Goal: Task Accomplishment & Management: Complete application form

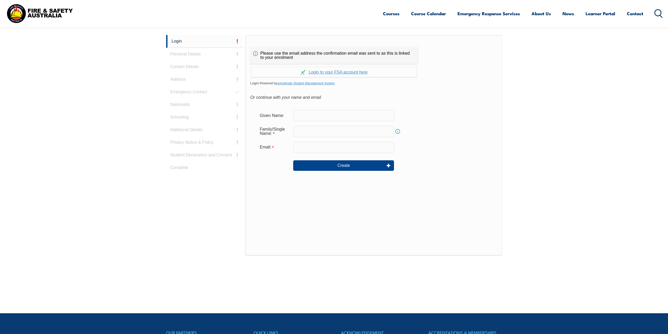
scroll to position [140, 0]
click at [311, 114] on input "text" at bounding box center [343, 114] width 101 height 11
click at [336, 72] on link "Continue with aXcelerate" at bounding box center [334, 72] width 166 height 10
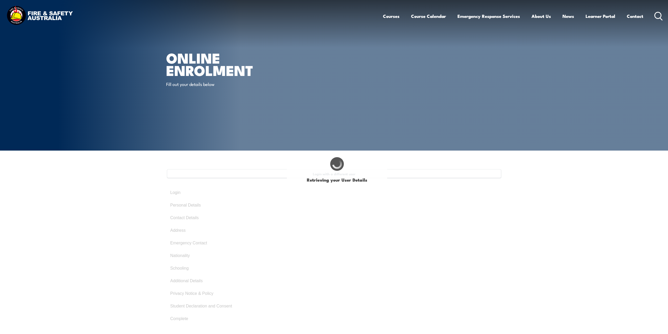
type input "Renzy"
type input "[PERSON_NAME]"
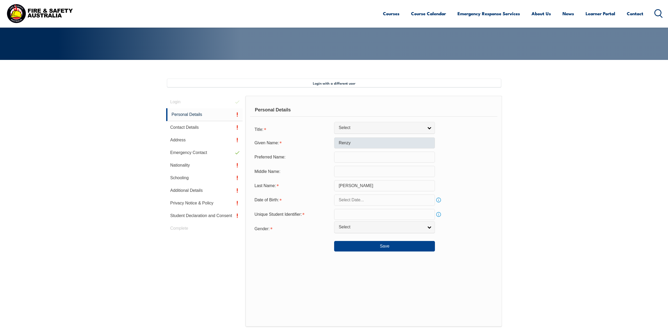
scroll to position [64, 0]
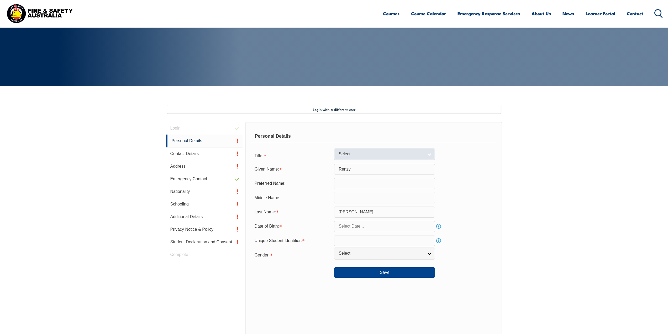
click at [365, 156] on span "Select" at bounding box center [381, 154] width 85 height 6
click at [367, 163] on li "Mr" at bounding box center [385, 163] width 98 height 7
select select "Mr"
click at [356, 192] on input "text" at bounding box center [384, 197] width 101 height 11
click at [351, 185] on input "text" at bounding box center [384, 183] width 101 height 11
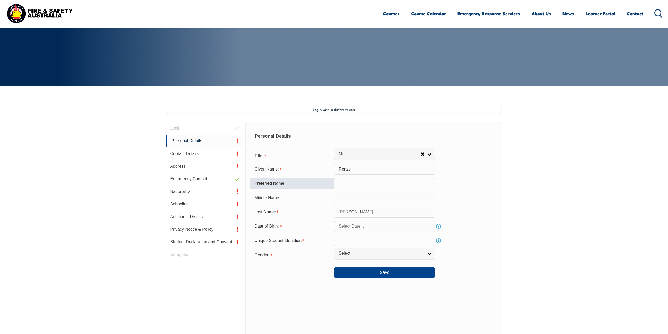
type input "R"
click at [384, 196] on input "text" at bounding box center [384, 197] width 101 height 11
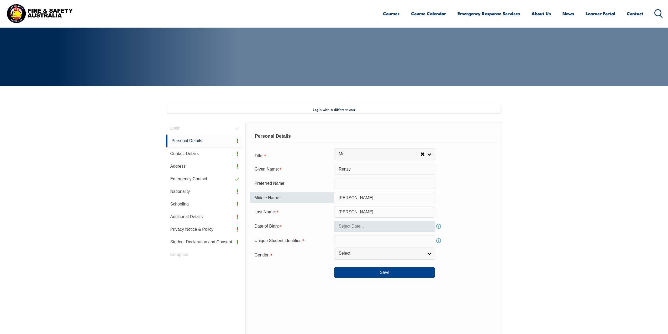
type input "Mariano"
click at [357, 231] on body "Courses Course Calendar Emergency Response Services Services Overview Emergency…" at bounding box center [334, 103] width 668 height 334
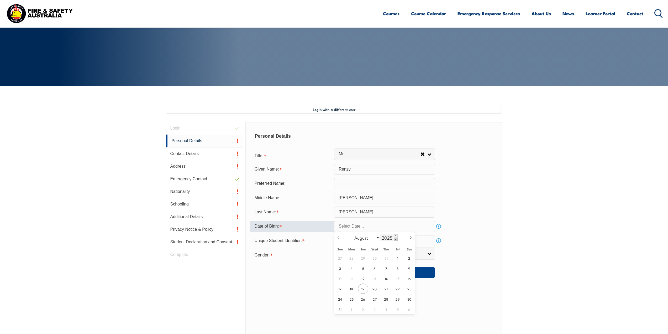
click at [397, 238] on span at bounding box center [396, 238] width 4 height 3
click at [393, 239] on input "2023" at bounding box center [388, 237] width 17 height 6
type input "2001"
click at [369, 241] on div "January February March April May June July August September October November De…" at bounding box center [375, 237] width 61 height 11
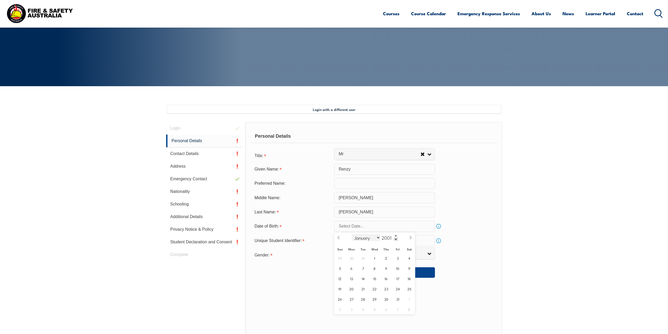
click at [370, 239] on select "January February March April May June July August September October November De…" at bounding box center [366, 237] width 29 height 7
select select "2"
click at [352, 234] on select "January February March April May June July August September October November De…" at bounding box center [366, 237] width 29 height 7
click at [350, 268] on span "5" at bounding box center [352, 268] width 10 height 10
type input "March 5, 2001"
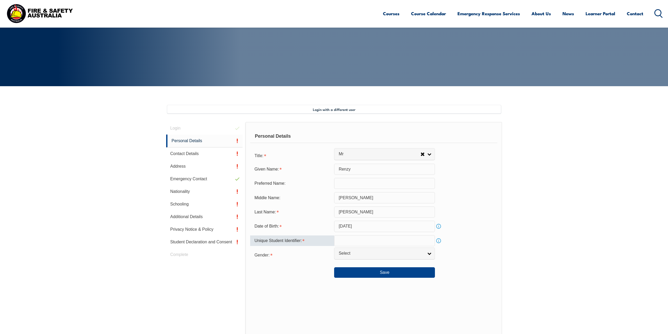
click at [372, 235] on input "text" at bounding box center [384, 240] width 101 height 11
click at [365, 245] on input "text" at bounding box center [384, 240] width 101 height 11
paste input "P2USFWTA9B"
type input "P2USFWTA9B"
click at [482, 245] on div "Unique Student Identifier: P2USFWTA9B Info" at bounding box center [373, 240] width 247 height 11
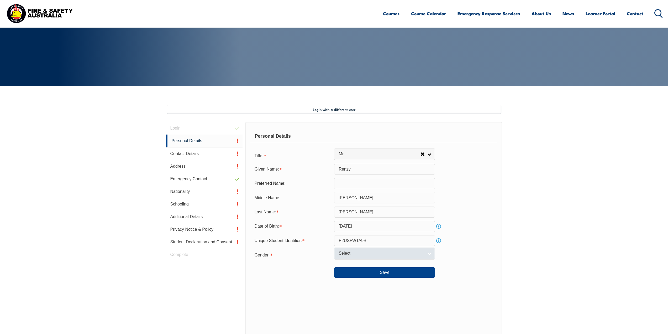
click at [366, 251] on span "Select" at bounding box center [381, 253] width 85 height 6
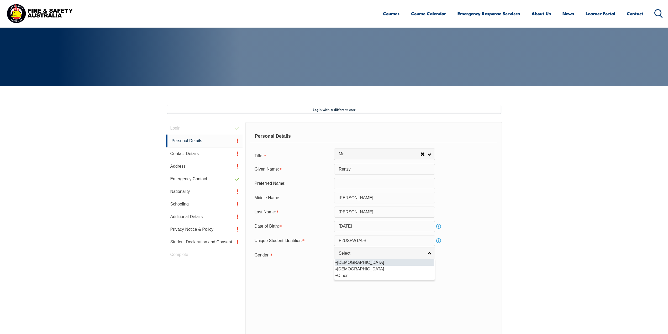
click at [357, 263] on li "Male" at bounding box center [385, 262] width 98 height 7
select select "M"
click at [418, 271] on button "Save" at bounding box center [384, 272] width 101 height 11
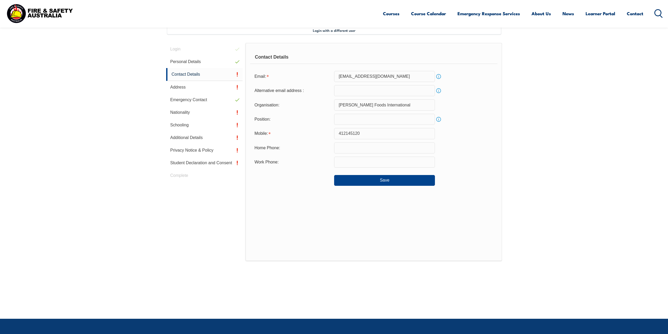
scroll to position [143, 0]
click at [364, 136] on input "412145120" at bounding box center [384, 133] width 101 height 11
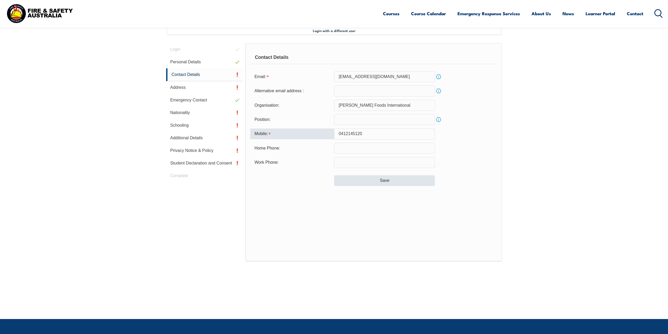
type input "0412145120"
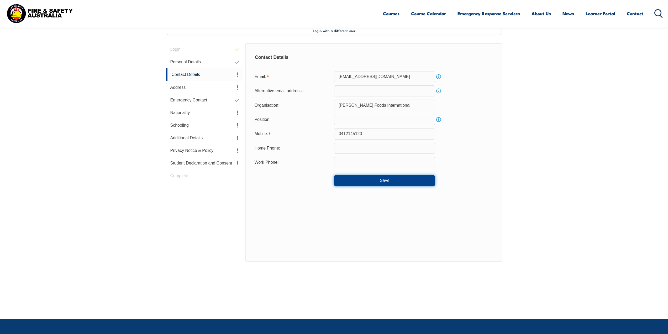
click at [402, 181] on button "Save" at bounding box center [384, 180] width 101 height 11
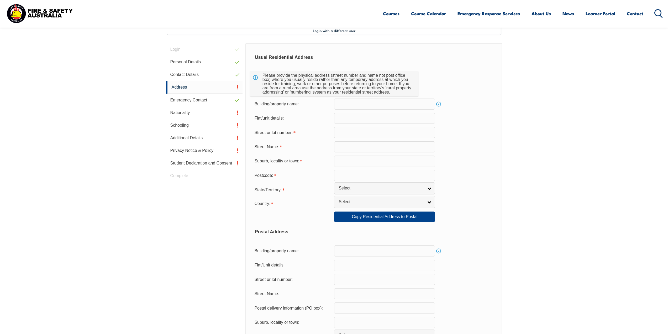
click at [371, 132] on input "text" at bounding box center [384, 132] width 101 height 11
type input "15"
click at [352, 148] on input "text" at bounding box center [384, 146] width 101 height 11
type input "Gladstone Street"
click at [374, 156] on input "text" at bounding box center [384, 160] width 101 height 11
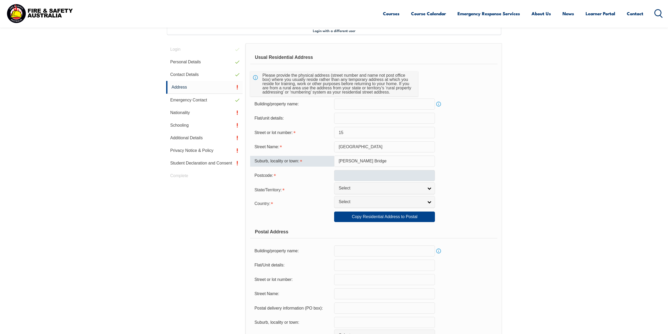
type input "Murray Bridge"
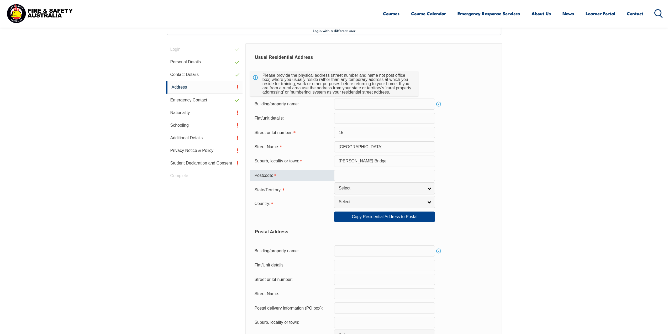
click at [371, 178] on input "text" at bounding box center [384, 175] width 101 height 11
type input "5253"
drag, startPoint x: 353, startPoint y: 181, endPoint x: 356, endPoint y: 189, distance: 8.5
click at [355, 187] on form "Usual Residential Address Please provide the physical address (street number an…" at bounding box center [373, 219] width 247 height 336
click at [356, 189] on span "Select" at bounding box center [381, 188] width 85 height 6
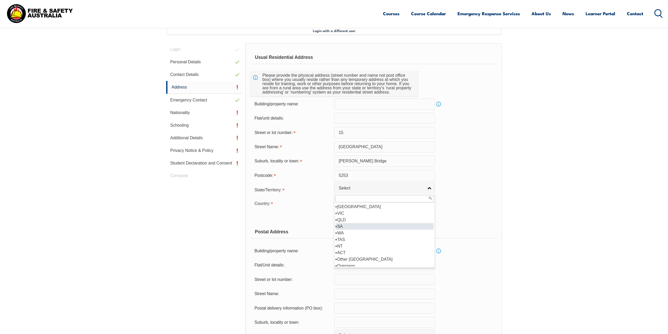
click at [348, 228] on li "SA" at bounding box center [385, 226] width 98 height 7
select select "SA"
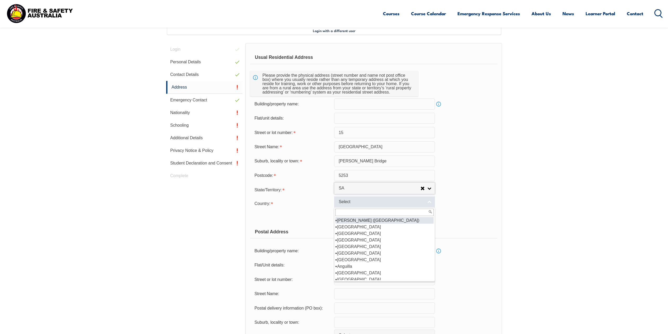
click at [366, 197] on link "Select" at bounding box center [384, 202] width 101 height 12
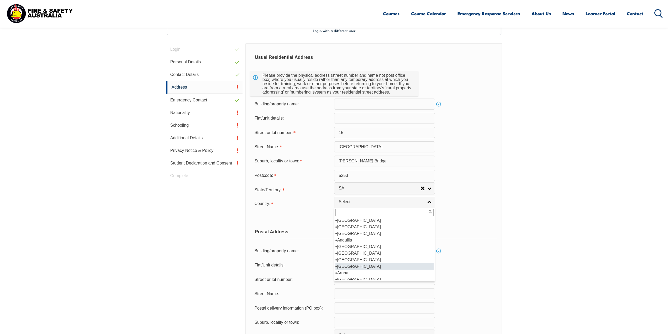
scroll to position [79, 0]
click at [360, 228] on li "Australia" at bounding box center [385, 226] width 98 height 7
select select "1101"
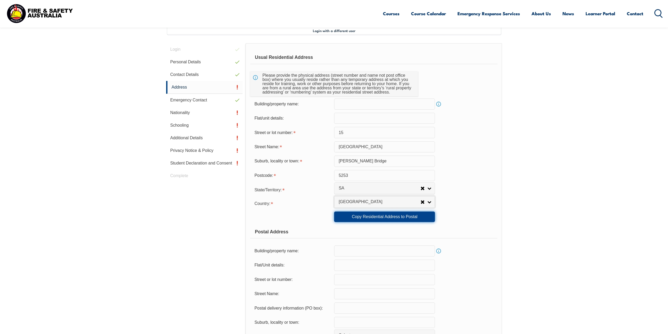
click at [400, 219] on link "Copy Residential Address to Postal" at bounding box center [384, 216] width 101 height 11
type input "15"
type input "Gladstone Street"
type input "Murray Bridge"
select select "SA"
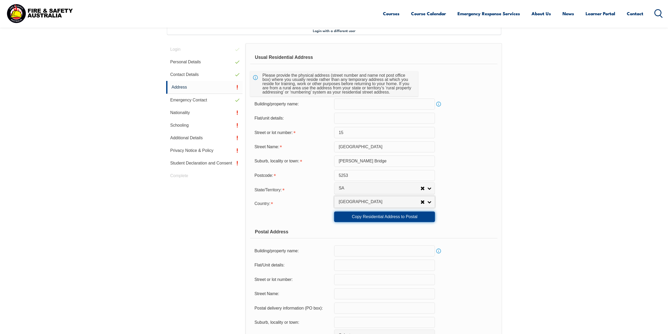
type input "5253"
select select "1101"
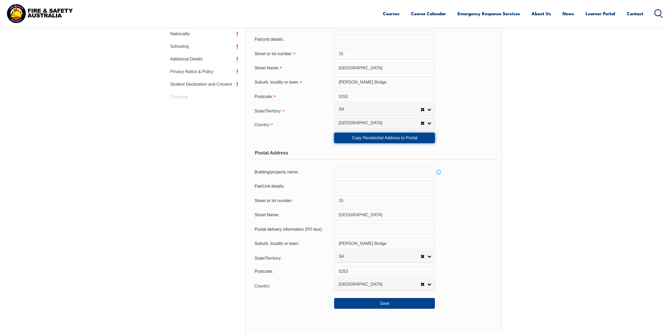
scroll to position [248, 0]
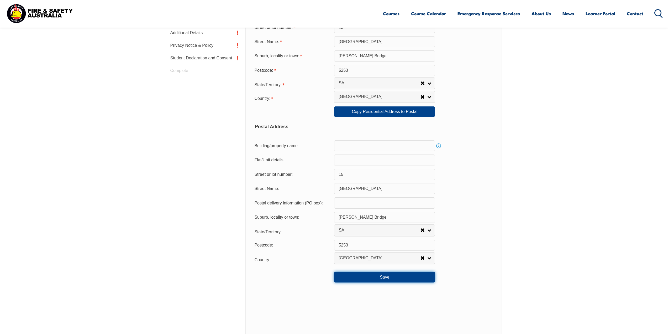
click at [368, 273] on button "Save" at bounding box center [384, 277] width 101 height 11
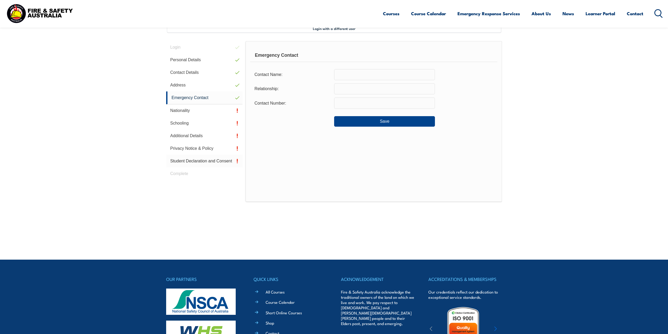
scroll to position [143, 0]
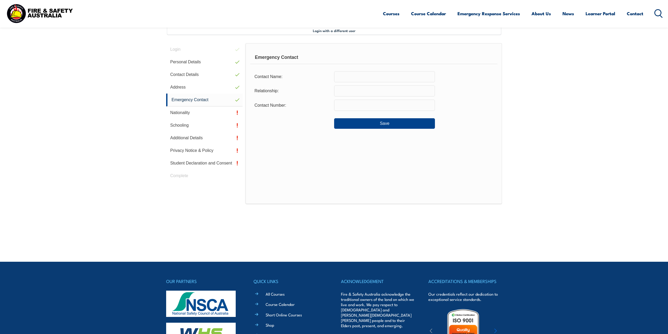
click at [361, 80] on input "text" at bounding box center [384, 76] width 101 height 11
type input "Rex Cipriano"
type input "Father"
click at [366, 100] on input "text" at bounding box center [384, 105] width 101 height 11
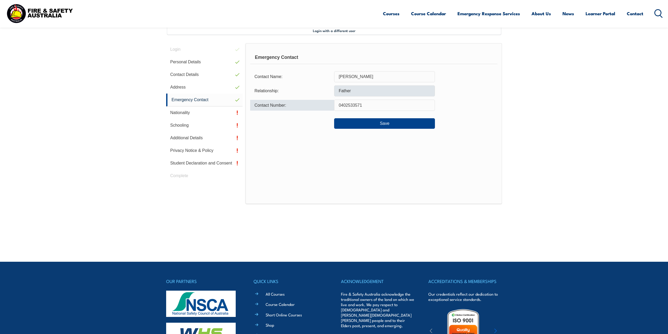
type input "0402533571"
drag, startPoint x: 385, startPoint y: 95, endPoint x: 314, endPoint y: 86, distance: 72.0
click at [314, 86] on div "Relationship: Father" at bounding box center [373, 90] width 247 height 11
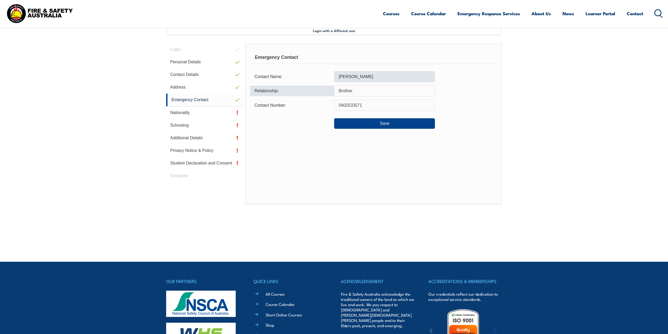
type input "Brother"
click at [346, 78] on input "Rex Cipriano" at bounding box center [384, 76] width 101 height 11
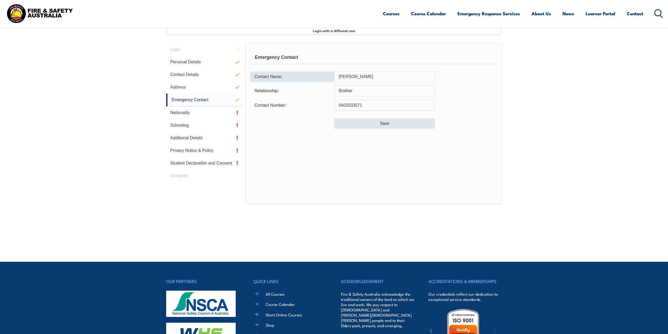
type input "Remar Cipriano"
click at [402, 119] on button "Save" at bounding box center [384, 123] width 101 height 11
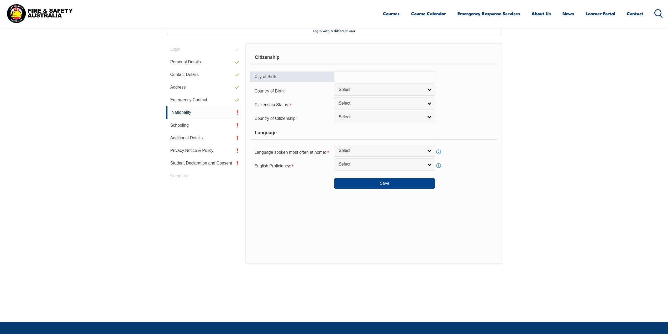
click at [399, 79] on input "text" at bounding box center [384, 76] width 101 height 11
type input "Baliuag"
click at [388, 94] on link "Select" at bounding box center [384, 89] width 101 height 12
type input "ph"
click at [378, 108] on li "Ph ilippines" at bounding box center [385, 108] width 98 height 7
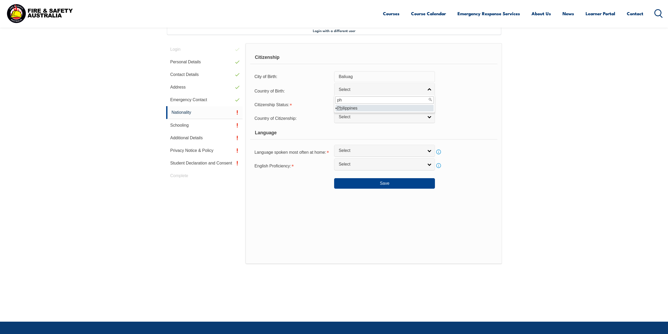
select select "5204"
click at [393, 106] on link "Select" at bounding box center [384, 103] width 101 height 12
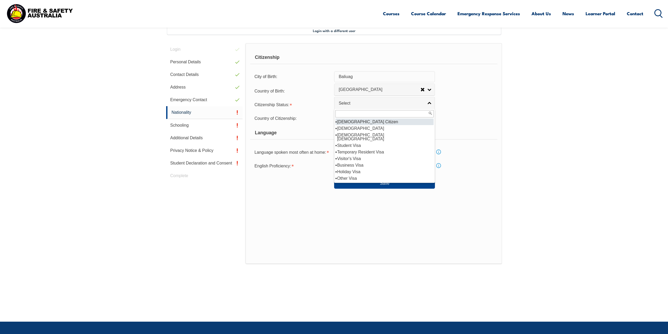
click at [387, 124] on li "Australian Citizen" at bounding box center [385, 121] width 98 height 7
select select "1"
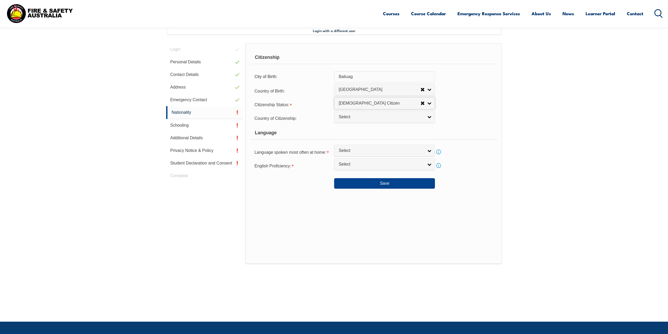
click at [386, 123] on form "Citizenship City of Birth: Baliuag Country of Birth: Adelie Land (France) Afgha…" at bounding box center [373, 120] width 247 height 138
click at [382, 117] on span "Select" at bounding box center [381, 117] width 85 height 6
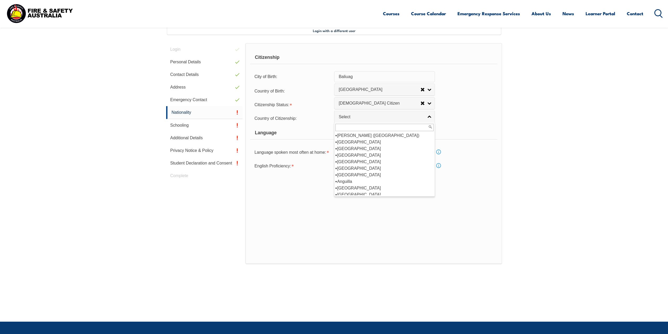
scroll to position [53, 0]
click at [366, 169] on li "Australia" at bounding box center [385, 168] width 98 height 7
select select "1101"
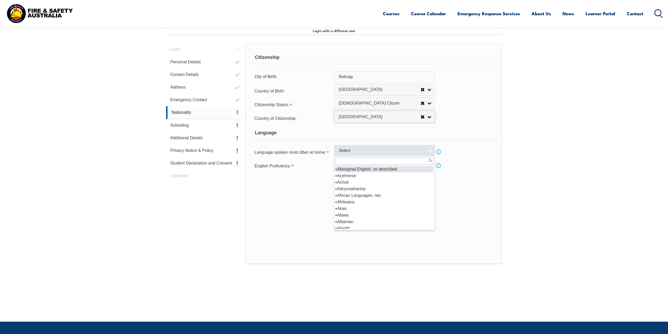
click at [372, 151] on span "Select" at bounding box center [381, 151] width 85 height 6
type input "ta"
click at [353, 169] on li "Ta galog" at bounding box center [385, 169] width 98 height 7
select select "6511"
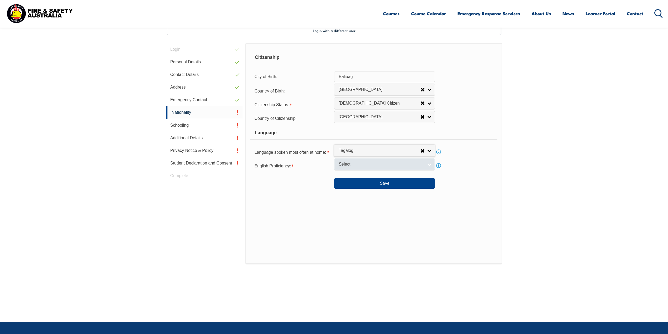
click at [370, 166] on span "Select" at bounding box center [381, 164] width 85 height 6
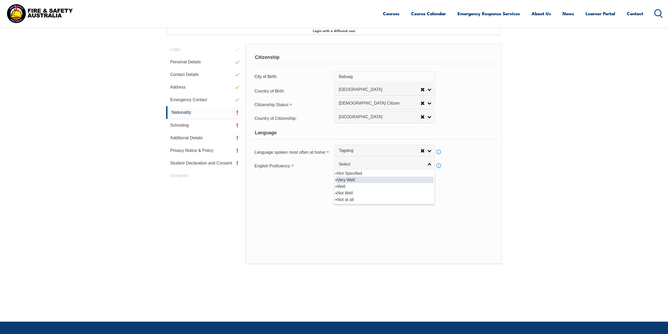
click at [361, 180] on li "Very Well" at bounding box center [385, 179] width 98 height 7
select select "1"
click at [440, 212] on div "Citizenship City of Birth: Baliuag Country of Birth: Adelie Land (France) Afgha…" at bounding box center [374, 153] width 257 height 221
click at [389, 184] on button "Save" at bounding box center [384, 183] width 101 height 11
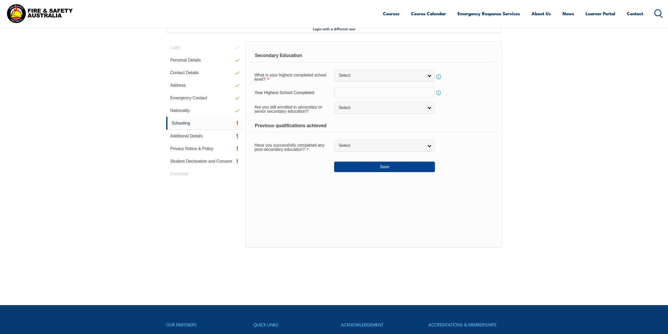
scroll to position [143, 0]
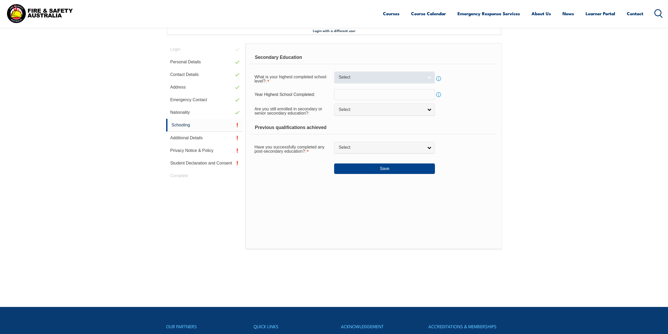
click at [396, 81] on link "Select" at bounding box center [384, 77] width 101 height 12
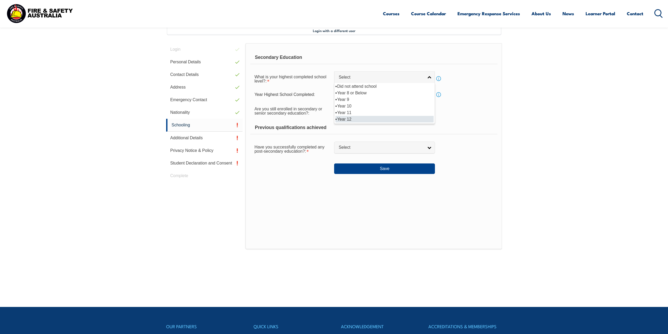
click at [369, 119] on li "Year 12" at bounding box center [385, 119] width 98 height 7
select select "12"
click at [387, 95] on input "text" at bounding box center [384, 94] width 101 height 11
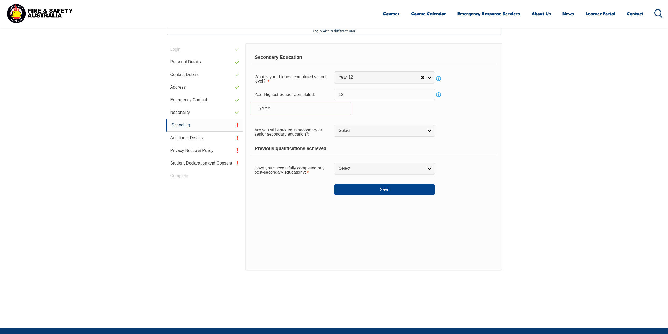
click at [459, 102] on div "Year Highest School Completed: 12 Info YYYY" at bounding box center [373, 105] width 247 height 32
click at [439, 97] on link "Info" at bounding box center [438, 94] width 7 height 7
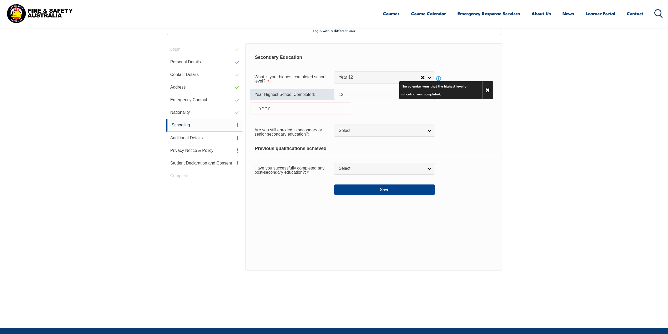
drag, startPoint x: 360, startPoint y: 92, endPoint x: 328, endPoint y: 96, distance: 31.9
click at [328, 96] on div "Year Highest School Completed: 12 Info YYYY" at bounding box center [373, 105] width 247 height 32
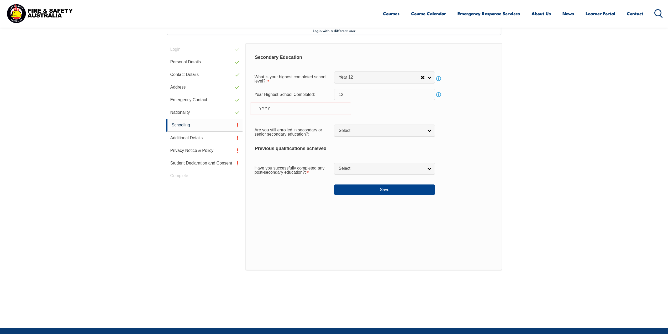
click at [333, 107] on div "YYYY" at bounding box center [300, 108] width 101 height 13
click at [333, 108] on div "YYYY" at bounding box center [300, 108] width 101 height 13
drag, startPoint x: 315, startPoint y: 108, endPoint x: 304, endPoint y: 108, distance: 10.8
click at [315, 108] on div "YYYY" at bounding box center [300, 108] width 101 height 13
click at [269, 108] on div "YYYY" at bounding box center [300, 108] width 101 height 13
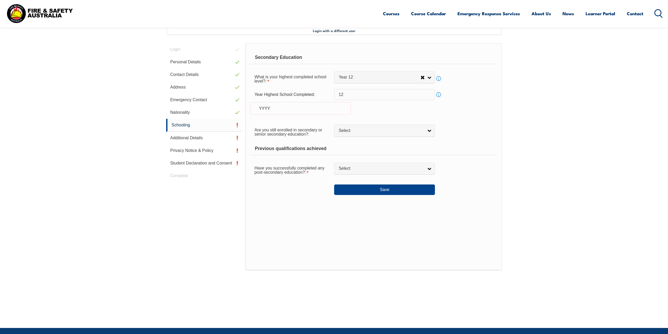
click at [270, 106] on div "YYYY" at bounding box center [300, 108] width 101 height 13
click at [364, 96] on input "12" at bounding box center [384, 94] width 101 height 11
drag, startPoint x: 364, startPoint y: 96, endPoint x: 320, endPoint y: 102, distance: 44.6
click at [320, 102] on div "Year Highest School Completed: 12 Info YYYY" at bounding box center [373, 105] width 247 height 32
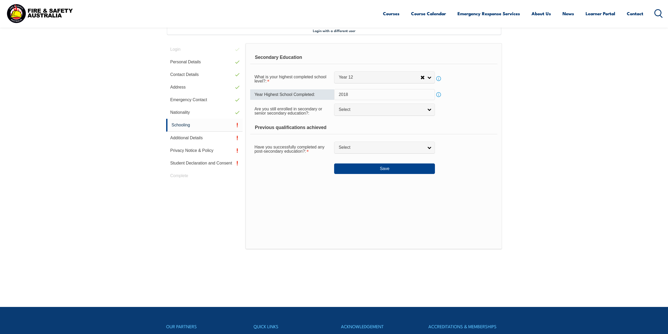
type input "2018"
click at [466, 150] on div "Have you successfully completed any post-secondary education?: Yes No Select" at bounding box center [373, 148] width 247 height 15
click at [401, 109] on span "Select" at bounding box center [381, 110] width 85 height 6
click at [390, 131] on li "No" at bounding box center [385, 131] width 98 height 7
select select "false"
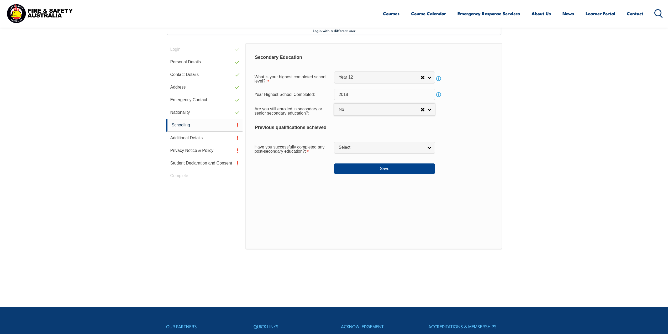
click at [472, 149] on div "Have you successfully completed any post-secondary education?: Yes No Select" at bounding box center [373, 148] width 247 height 15
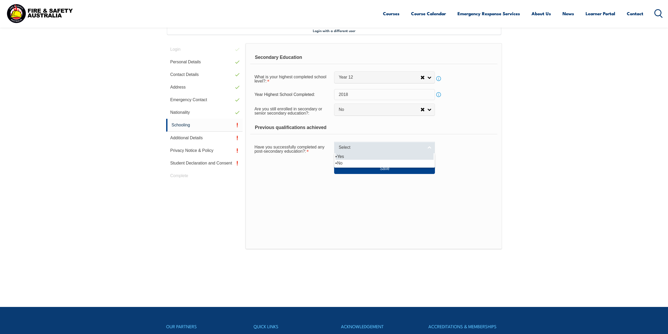
click at [408, 145] on span "Select" at bounding box center [381, 148] width 85 height 6
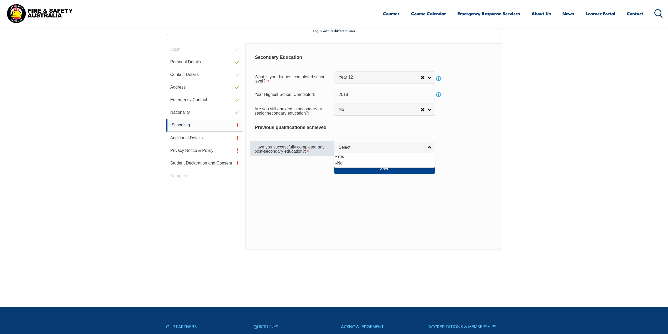
click at [318, 154] on div "Have you successfully completed any post-secondary education?:" at bounding box center [292, 148] width 84 height 15
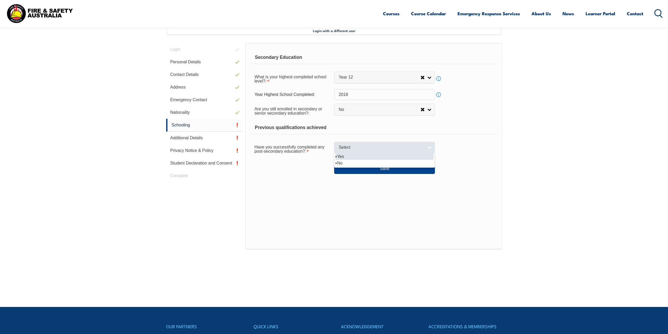
click at [371, 147] on span "Select" at bounding box center [381, 148] width 85 height 6
click at [357, 157] on li "Yes" at bounding box center [385, 156] width 98 height 7
select select "true"
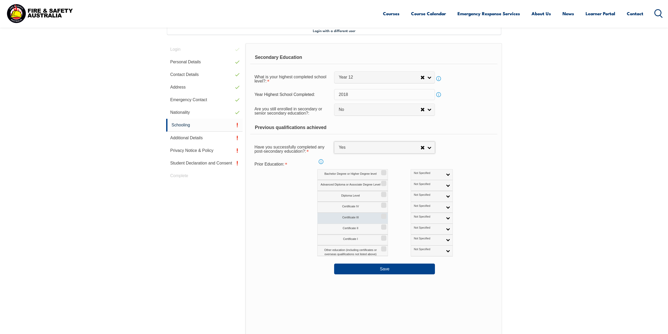
click at [385, 215] on input "Certificate III" at bounding box center [383, 214] width 3 height 1
checkbox input "true"
click at [419, 220] on link "Not Specified" at bounding box center [432, 218] width 42 height 11
click at [412, 236] on li "Australian Qualification" at bounding box center [431, 235] width 39 height 11
click at [452, 232] on div "Certificate II Not Specified Australian Qualification Australian Equivalent Int…" at bounding box center [396, 228] width 158 height 11
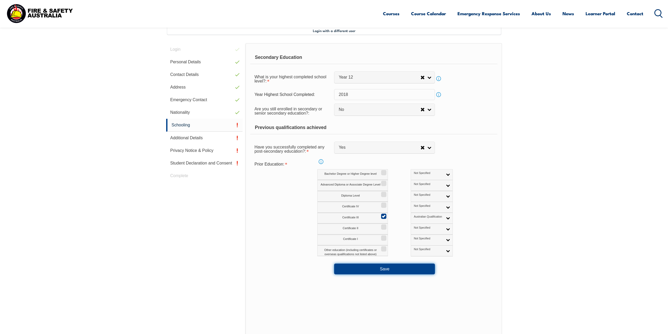
click at [407, 269] on button "Save" at bounding box center [384, 268] width 101 height 11
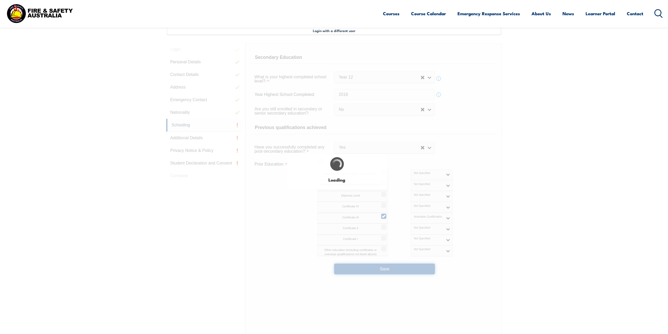
select select
select select "false"
select select "true"
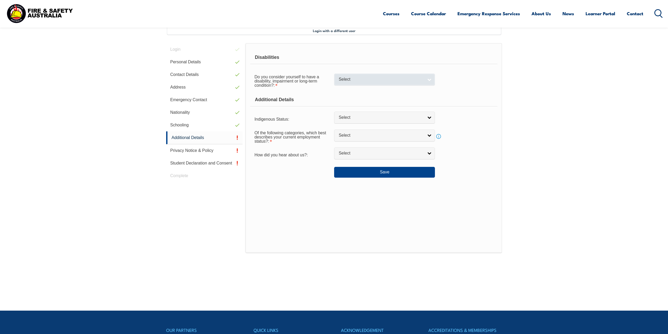
click at [377, 83] on link "Select" at bounding box center [384, 80] width 101 height 12
click at [376, 90] on li "No" at bounding box center [385, 88] width 98 height 7
select select "false"
click at [366, 118] on span "Select" at bounding box center [381, 118] width 85 height 6
click at [372, 126] on li "No" at bounding box center [385, 126] width 98 height 7
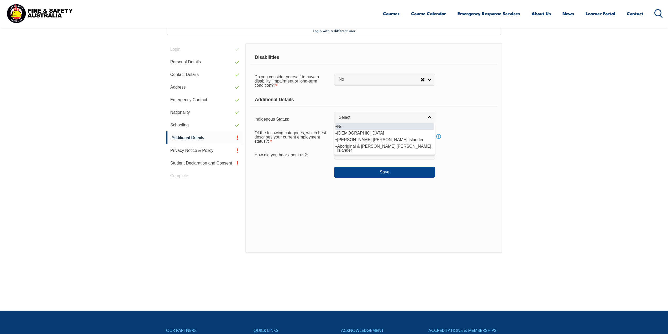
select select "4"
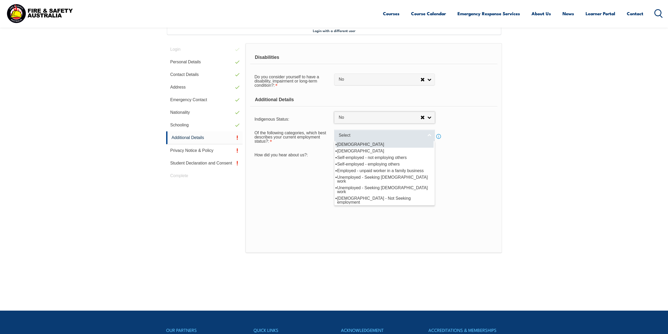
click at [364, 140] on link "Select" at bounding box center [384, 135] width 101 height 12
click at [369, 144] on li "Full-time employee" at bounding box center [385, 144] width 98 height 7
select select "1"
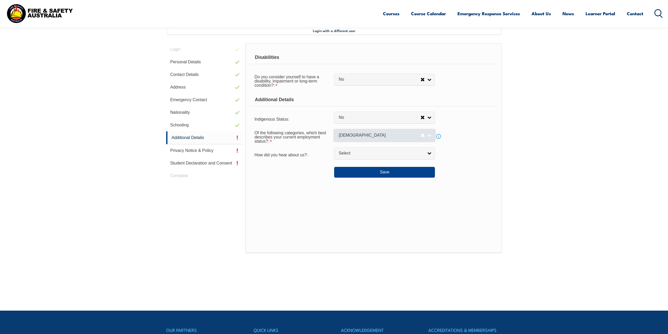
drag, startPoint x: 377, startPoint y: 129, endPoint x: 375, endPoint y: 132, distance: 3.3
click at [376, 130] on div "Of the following categories, which best describes your current employment statu…" at bounding box center [373, 136] width 247 height 19
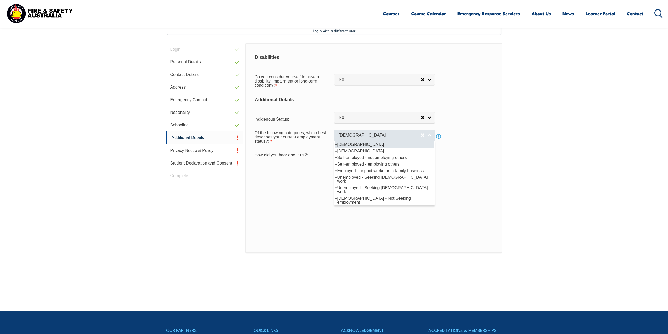
click at [373, 138] on link "Full-time employee" at bounding box center [384, 135] width 101 height 12
click at [440, 189] on div "Disabilities Do you consider yourself to have a disability, impairment or long-…" at bounding box center [374, 148] width 257 height 210
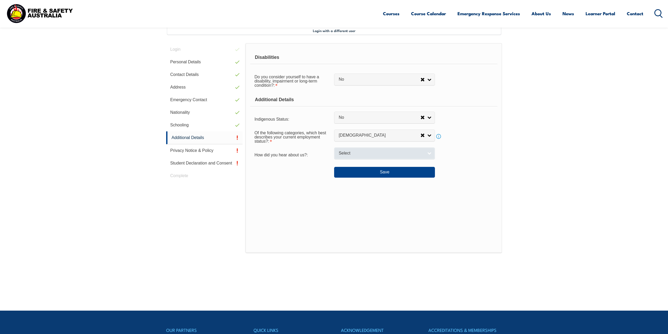
click at [406, 159] on div "Select" at bounding box center [384, 153] width 101 height 12
select select "8019"
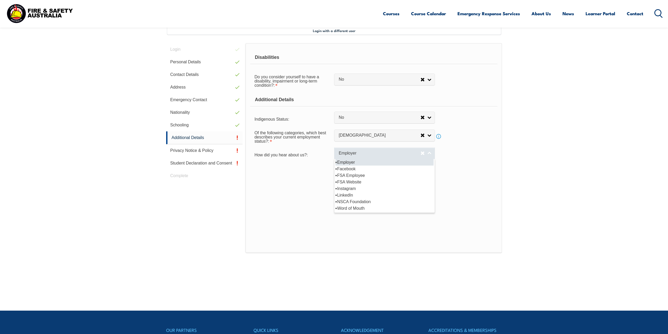
click at [408, 155] on span "Employer" at bounding box center [380, 153] width 82 height 6
click at [376, 163] on li "Employer" at bounding box center [385, 162] width 98 height 7
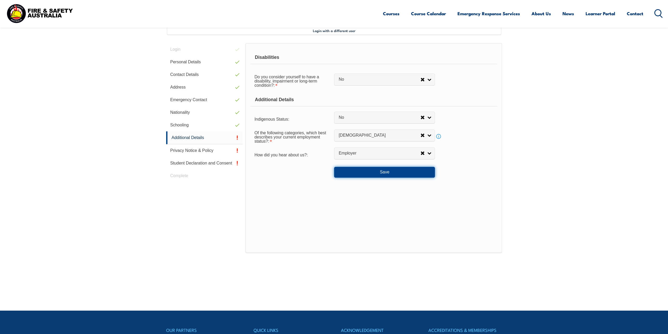
click at [353, 175] on button "Save" at bounding box center [384, 172] width 101 height 11
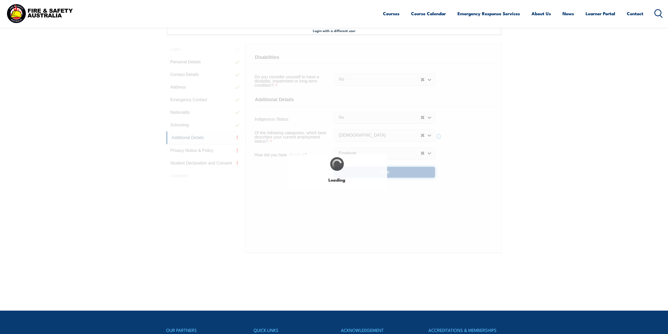
select select "false"
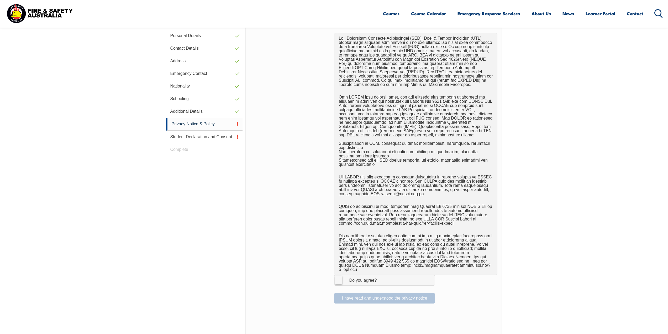
scroll to position [248, 0]
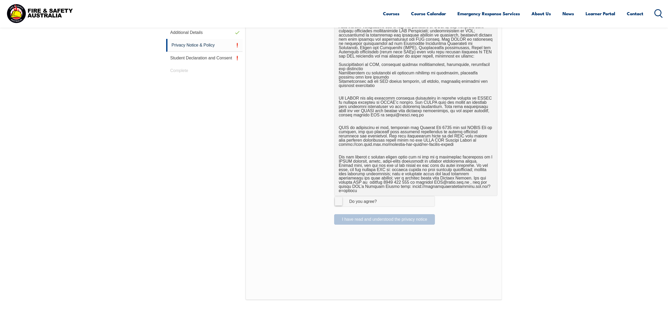
click at [343, 199] on div "Do you agree?" at bounding box center [358, 201] width 38 height 4
click at [381, 196] on input "I Agree Do you agree?" at bounding box center [385, 201] width 9 height 10
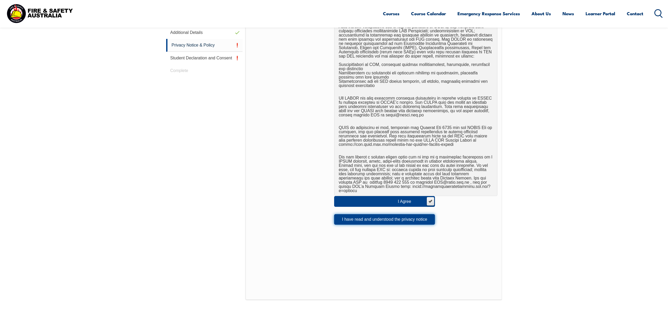
click at [404, 214] on button "I have read and understood the privacy notice" at bounding box center [384, 219] width 101 height 11
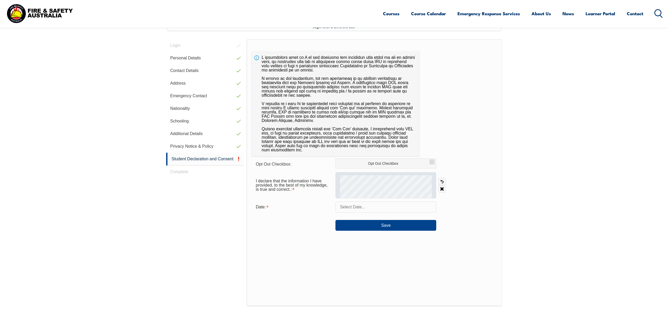
scroll to position [143, 0]
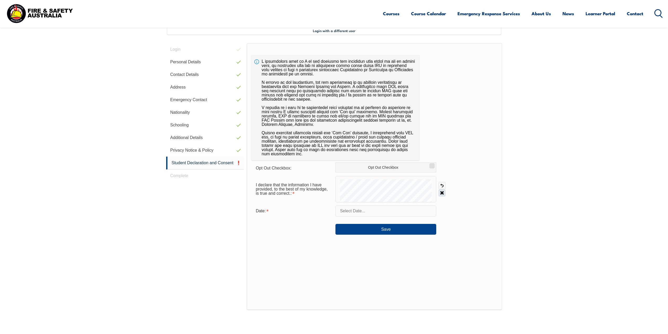
click at [442, 191] on link "Clear" at bounding box center [442, 192] width 7 height 7
click at [335, 197] on div "I declare that the information I have provided, to the best of my knowledge, is…" at bounding box center [375, 189] width 246 height 26
click at [442, 192] on link "Clear" at bounding box center [442, 192] width 7 height 7
click at [363, 210] on input "text" at bounding box center [386, 210] width 101 height 11
click at [362, 275] on span "19" at bounding box center [364, 273] width 10 height 10
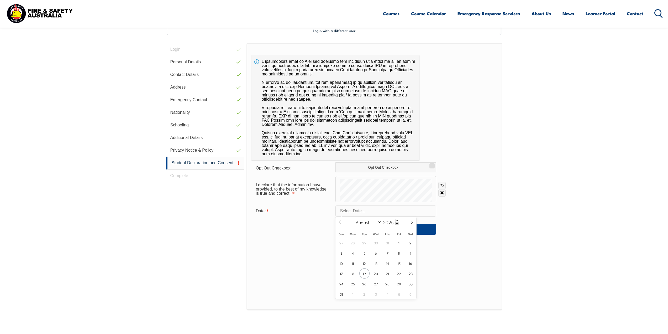
type input "August 19, 2025"
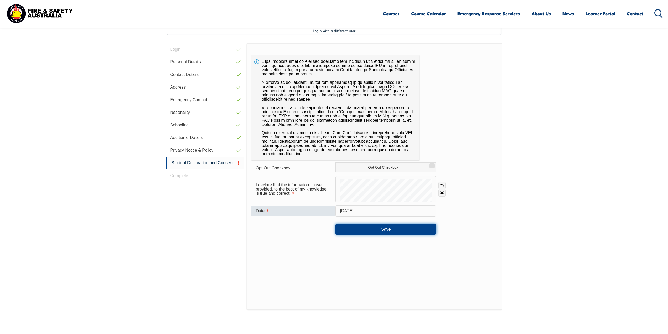
click at [364, 231] on button "Save" at bounding box center [386, 229] width 101 height 11
